Goal: Task Accomplishment & Management: Use online tool/utility

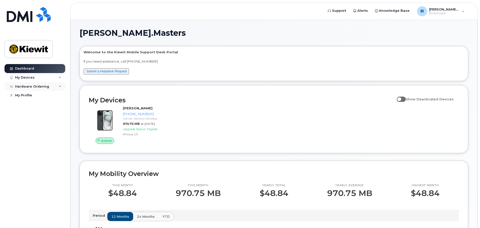
click at [38, 87] on div "Hardware Ordering" at bounding box center [32, 87] width 34 height 4
click at [29, 97] on div "New Order" at bounding box center [26, 96] width 19 height 5
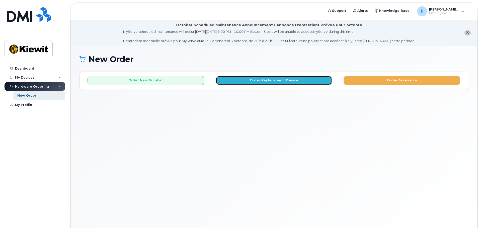
click at [230, 81] on button "Order Replacement Device" at bounding box center [274, 80] width 117 height 9
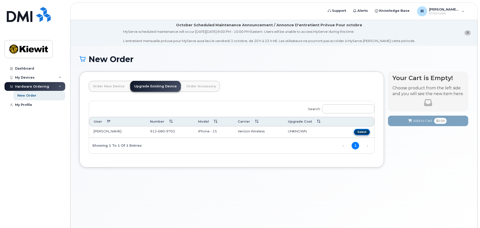
click at [364, 132] on button "Select" at bounding box center [362, 132] width 16 height 6
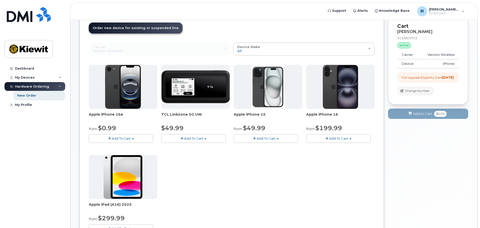
scroll to position [50, 0]
